Goal: Check status

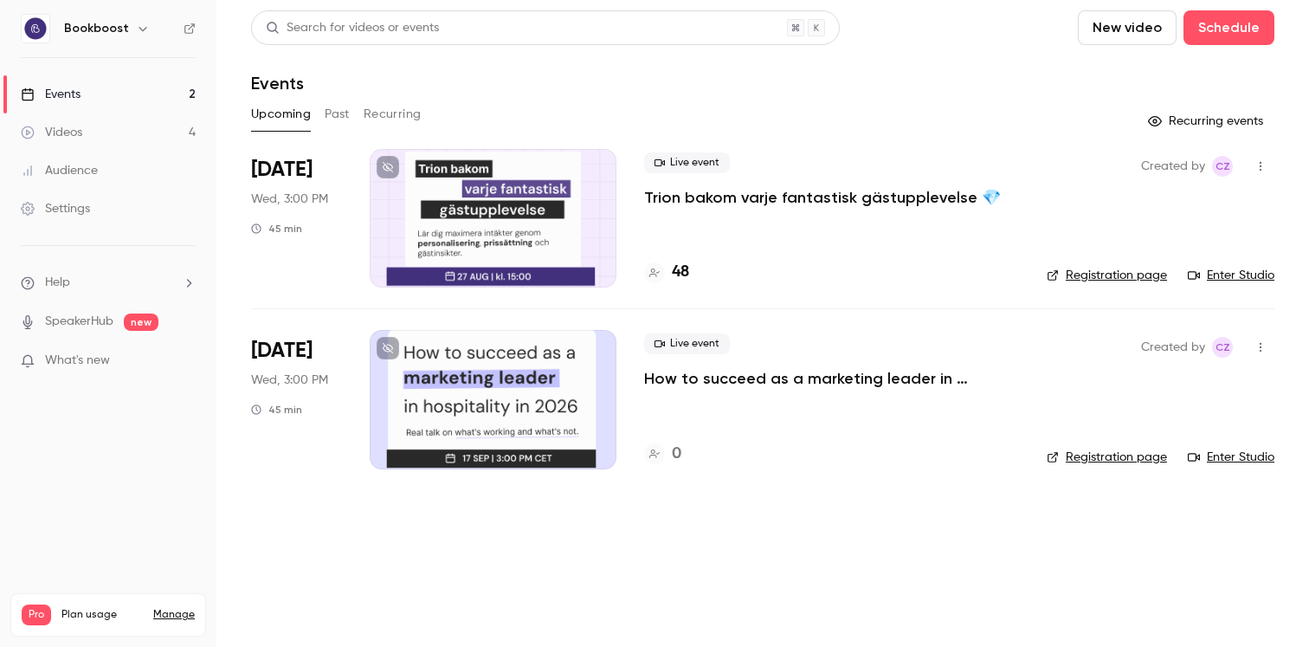
click at [767, 204] on p "Trion bakom varje fantastisk gästupplevelse 💎" at bounding box center [822, 197] width 357 height 21
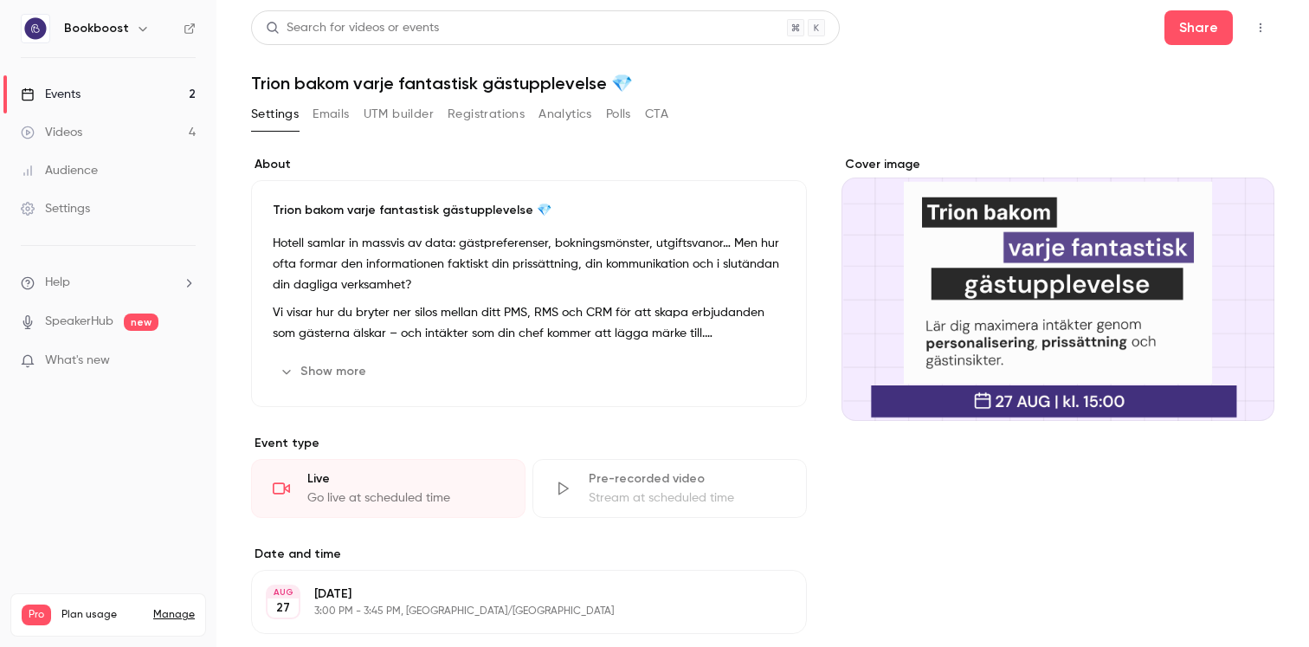
click at [499, 109] on button "Registrations" at bounding box center [485, 114] width 77 height 28
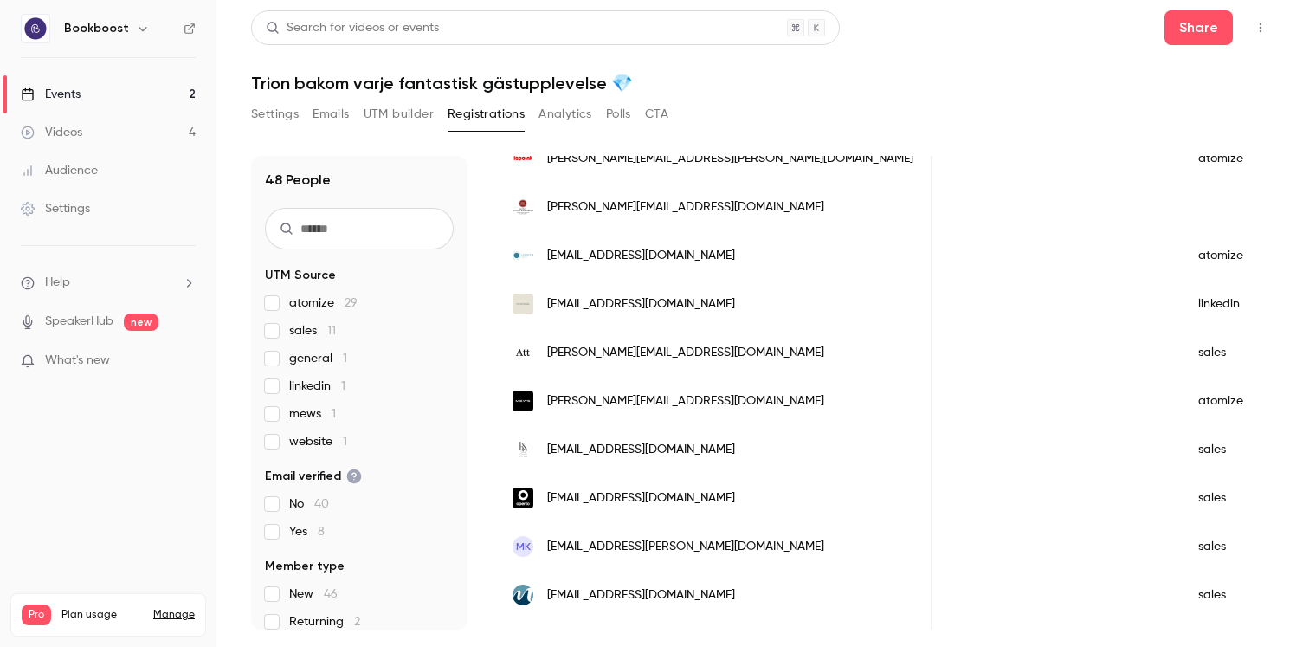
scroll to position [2018, 0]
